Goal: Register for event/course

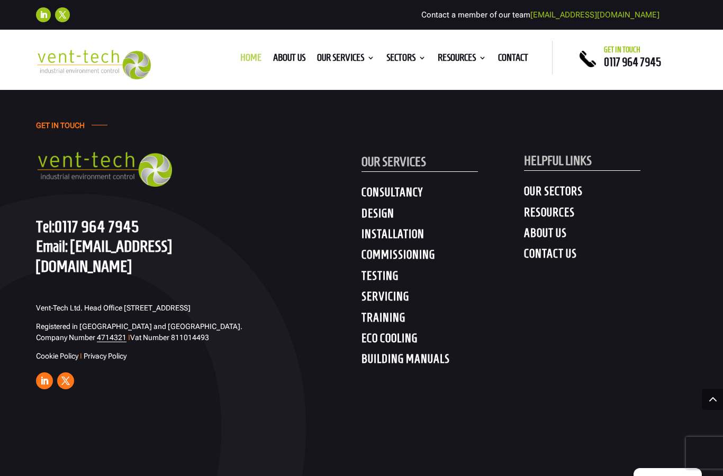
click at [240, 60] on link "Home" at bounding box center [250, 60] width 21 height 12
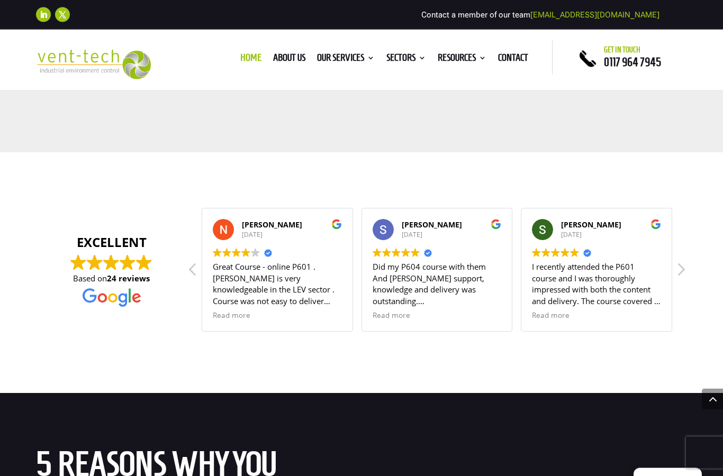
scroll to position [4021, 0]
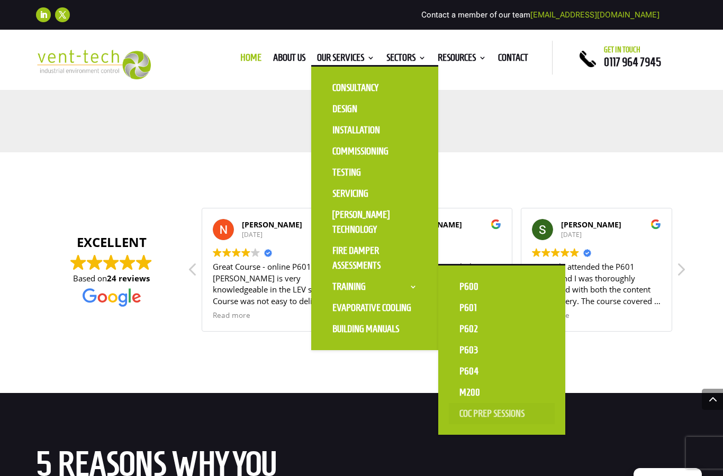
click at [462, 418] on link "CoC Prep Sessions" at bounding box center [502, 413] width 106 height 21
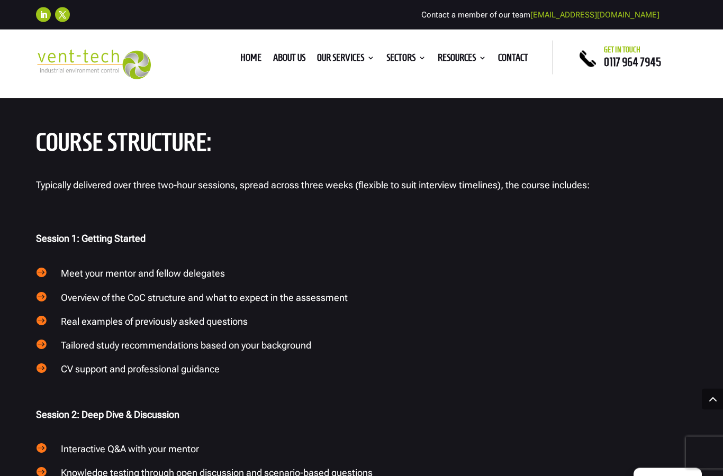
scroll to position [791, 0]
click at [40, 442] on span "" at bounding box center [41, 447] width 11 height 11
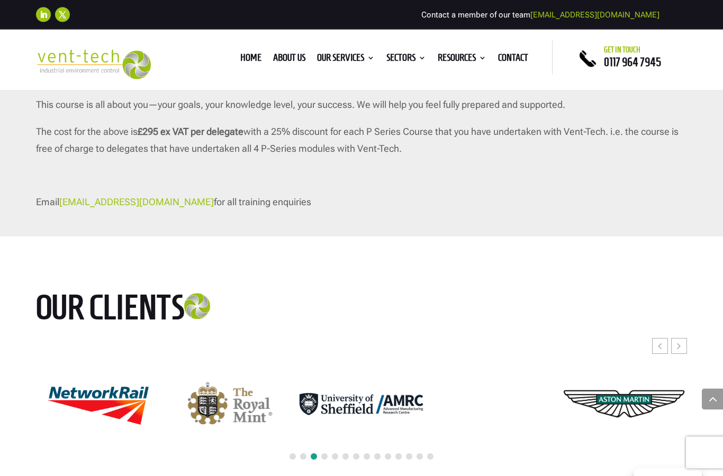
scroll to position [1525, 0]
click at [663, 338] on div "Previous slide" at bounding box center [660, 346] width 16 height 16
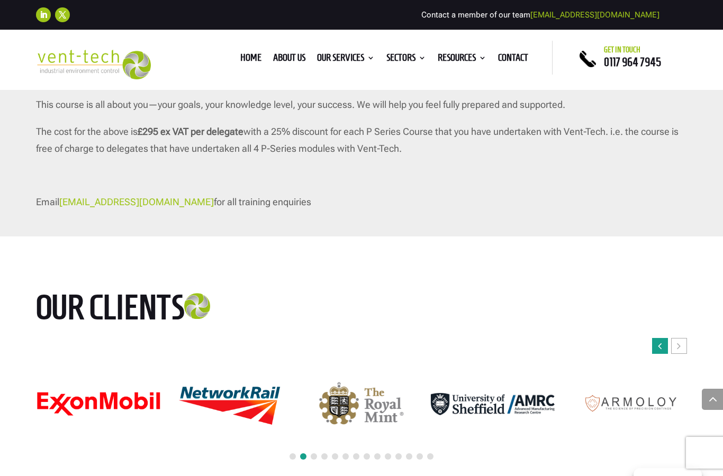
click at [663, 338] on div "Previous slide" at bounding box center [660, 346] width 16 height 16
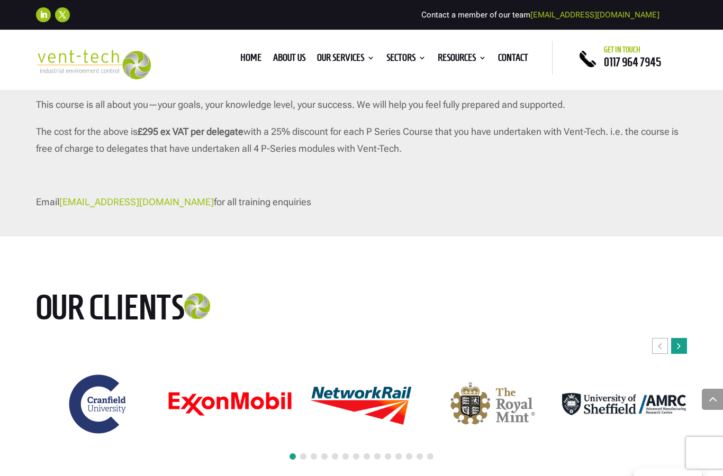
click at [681, 338] on div "Next slide" at bounding box center [679, 346] width 16 height 16
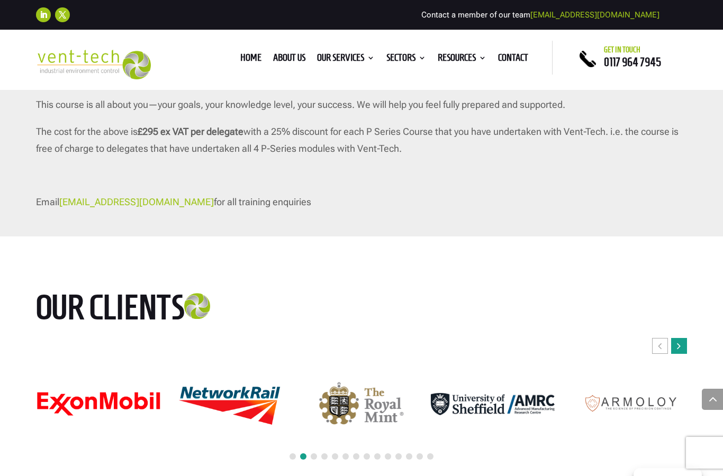
click at [681, 338] on div "Next slide" at bounding box center [679, 346] width 16 height 16
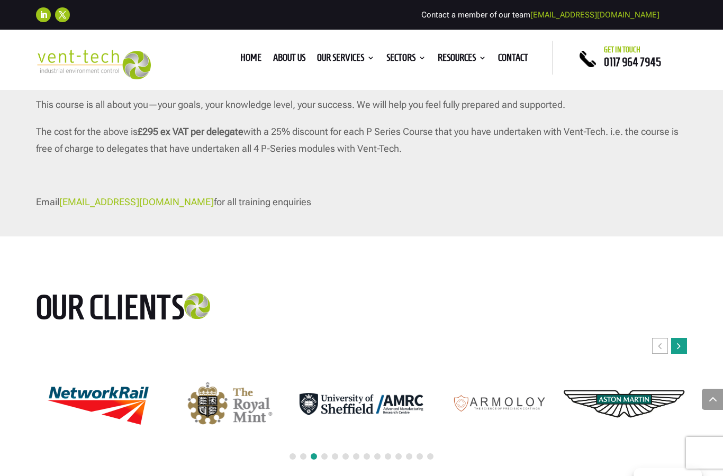
click at [681, 338] on div "Next slide" at bounding box center [679, 346] width 16 height 16
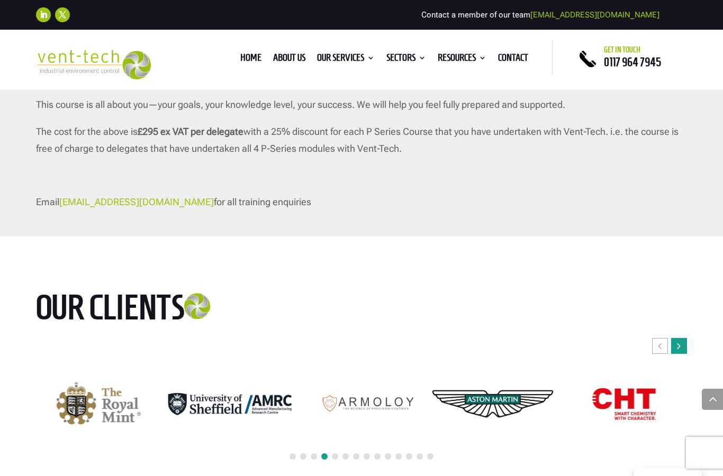
click at [681, 338] on div "Next slide" at bounding box center [679, 346] width 16 height 16
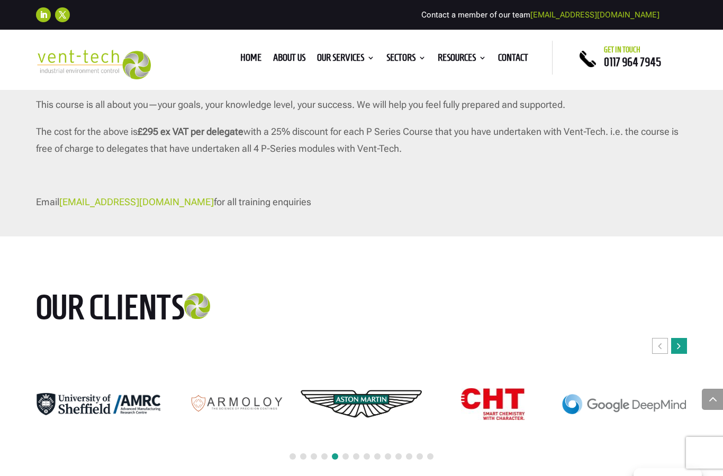
click at [681, 338] on div "Next slide" at bounding box center [679, 346] width 16 height 16
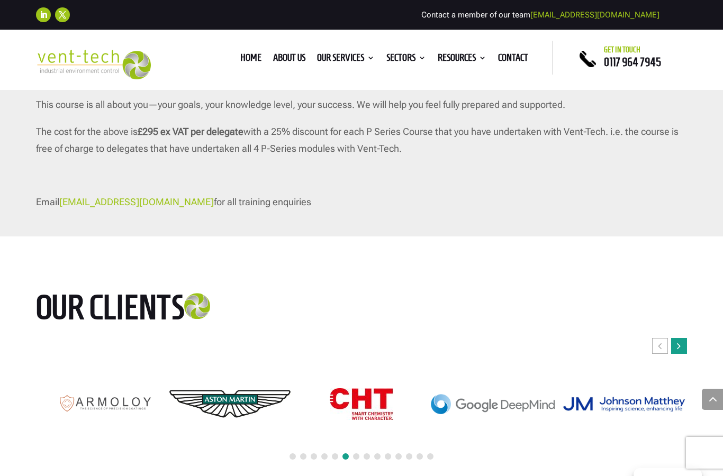
click at [681, 338] on div "Next slide" at bounding box center [679, 346] width 16 height 16
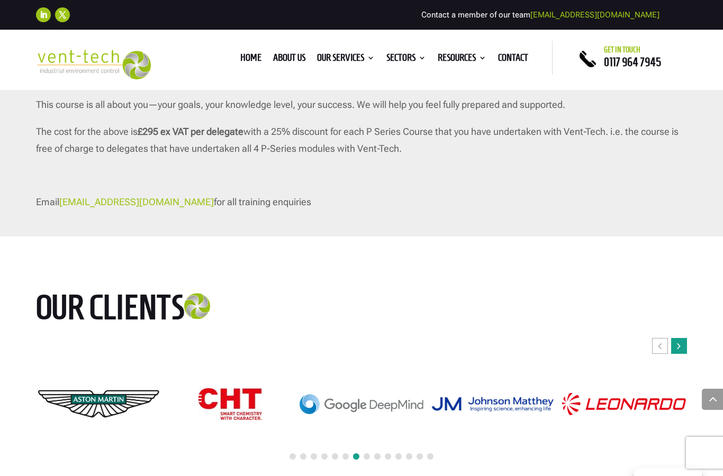
click at [681, 338] on div "Next slide" at bounding box center [679, 346] width 16 height 16
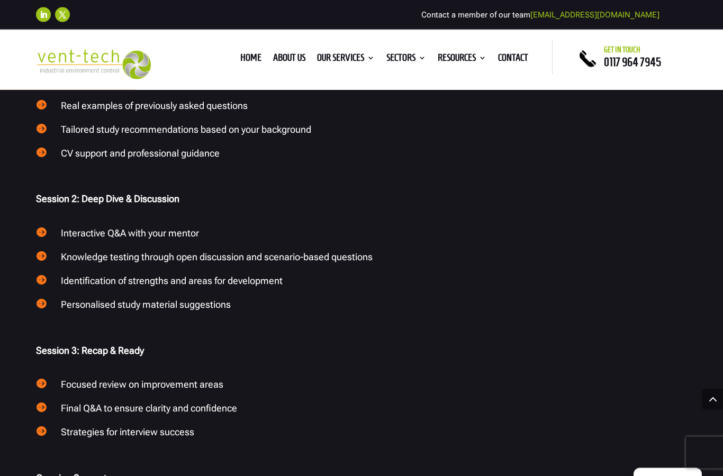
scroll to position [1006, 0]
